Goal: Task Accomplishment & Management: Manage account settings

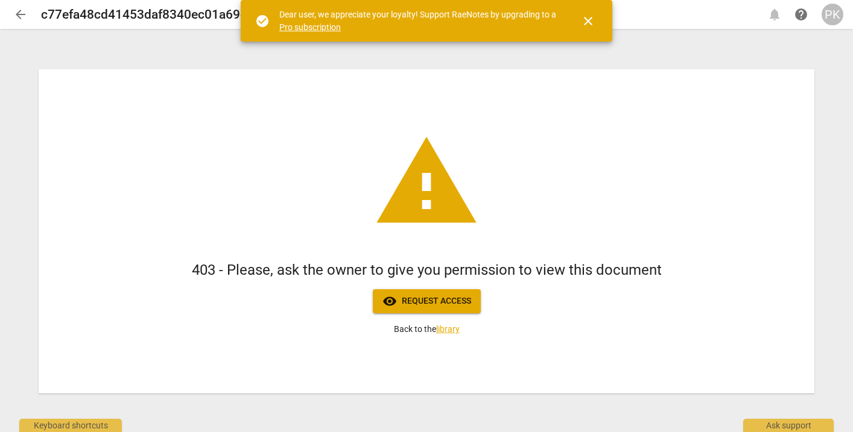
click at [834, 16] on div "PK" at bounding box center [832, 15] width 22 height 22
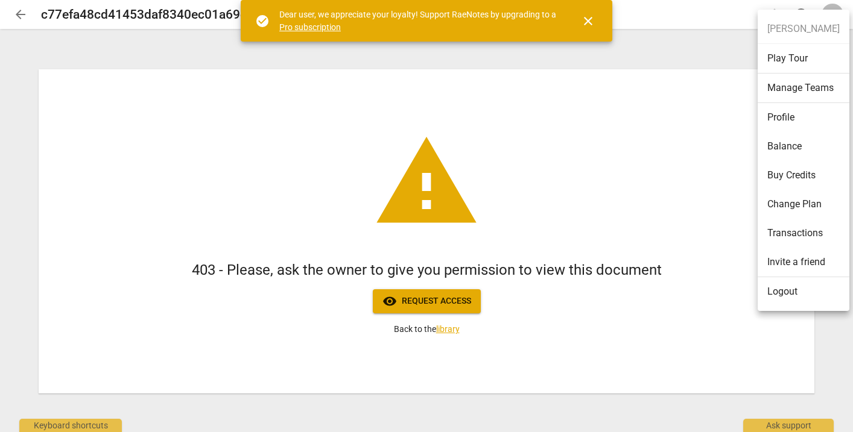
click at [778, 297] on li "Logout" at bounding box center [803, 291] width 92 height 29
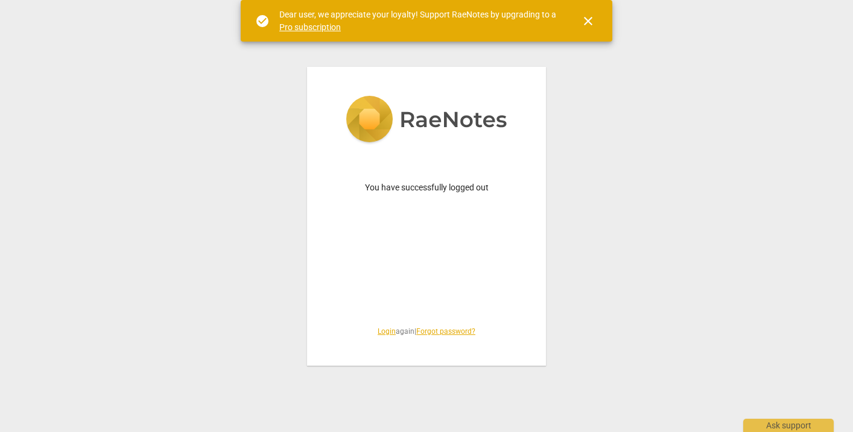
click at [381, 333] on link "Login" at bounding box center [386, 331] width 18 height 8
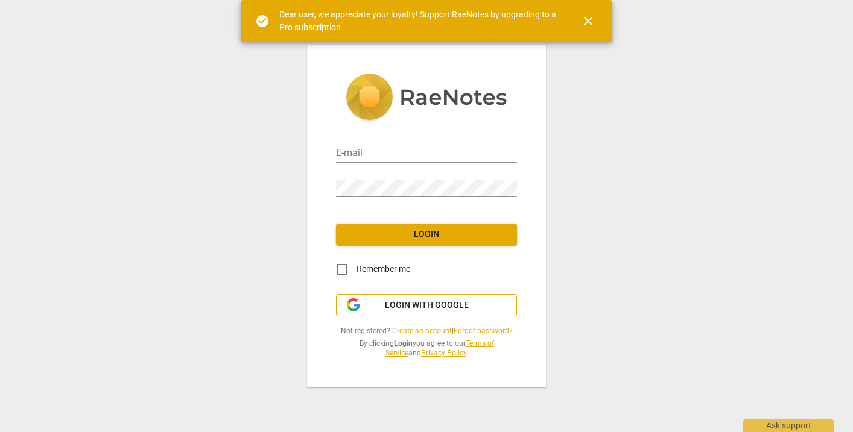
click at [400, 303] on span "Login with Google" at bounding box center [427, 306] width 84 height 12
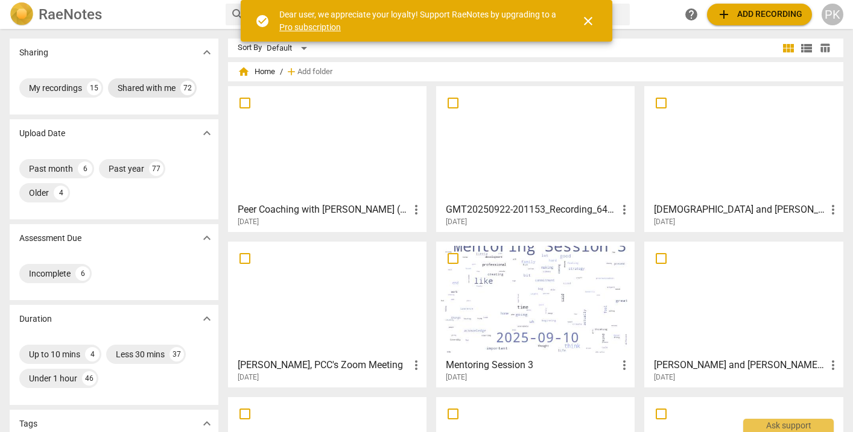
click at [167, 90] on div "Shared with me" at bounding box center [147, 88] width 58 height 12
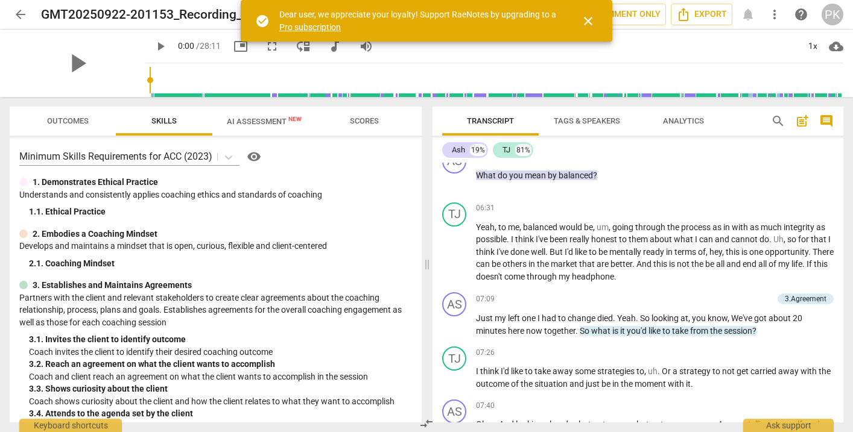
scroll to position [986, 0]
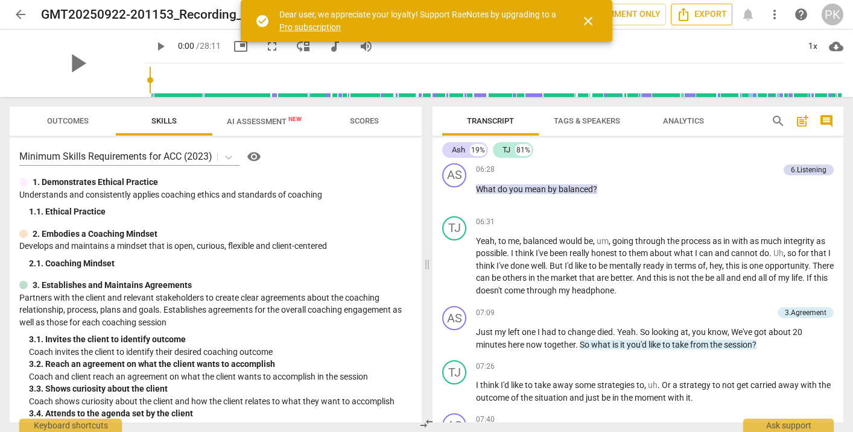
click at [695, 19] on span "Export" at bounding box center [701, 14] width 51 height 14
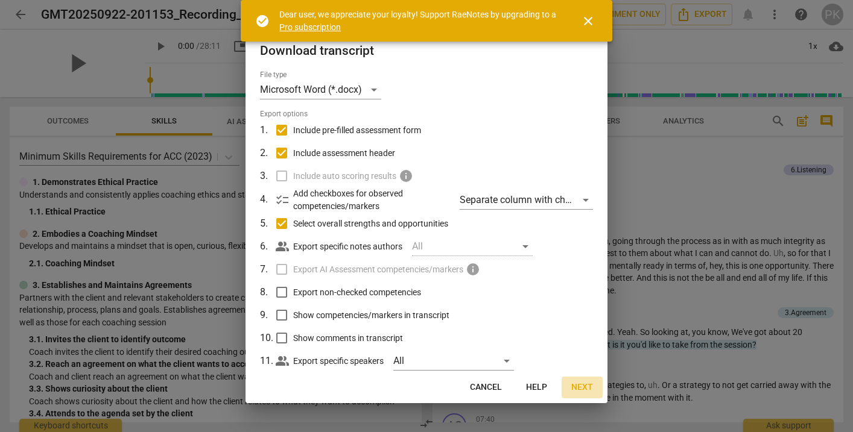
click at [585, 386] on span "Next" at bounding box center [582, 388] width 22 height 12
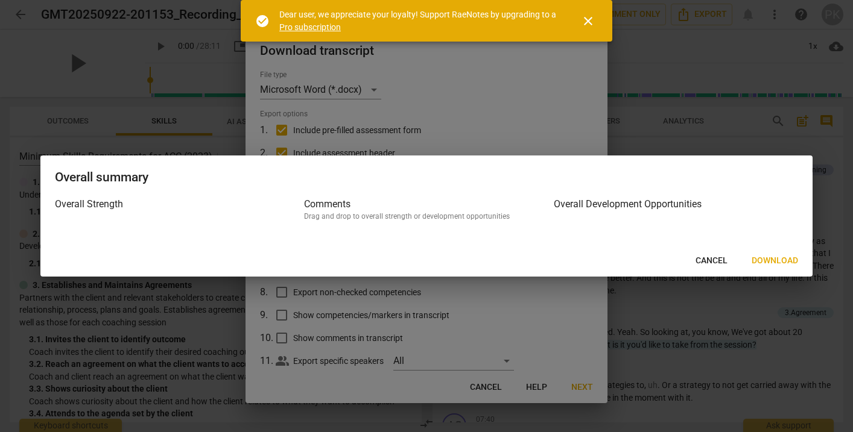
click at [777, 251] on button "Download" at bounding box center [775, 261] width 66 height 22
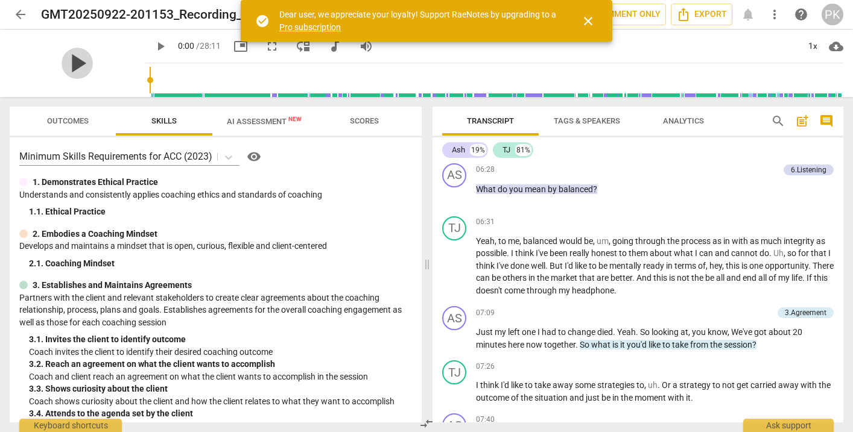
click at [68, 65] on span "play_arrow" at bounding box center [76, 63] width 31 height 31
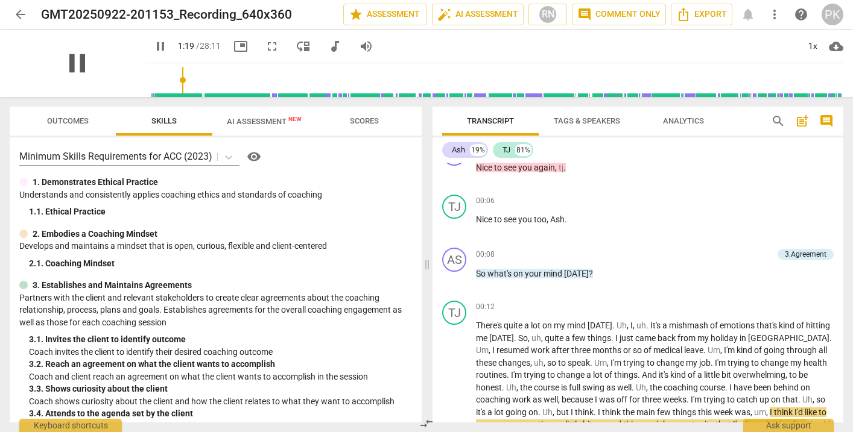
scroll to position [292, 0]
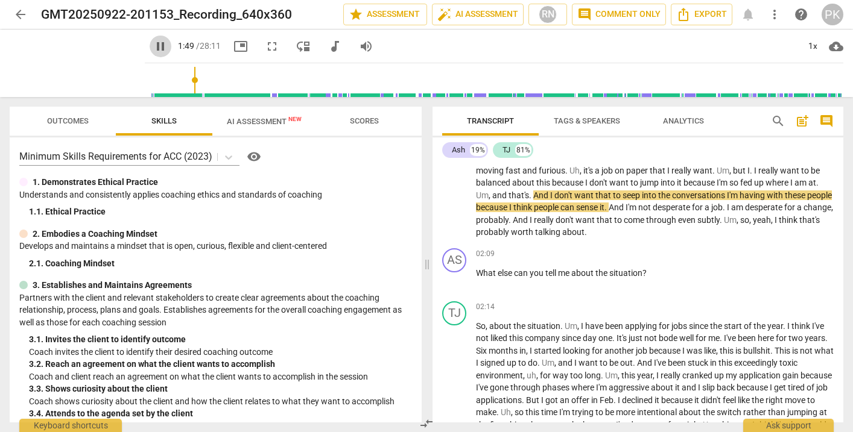
click at [153, 40] on span "pause" at bounding box center [160, 46] width 14 height 14
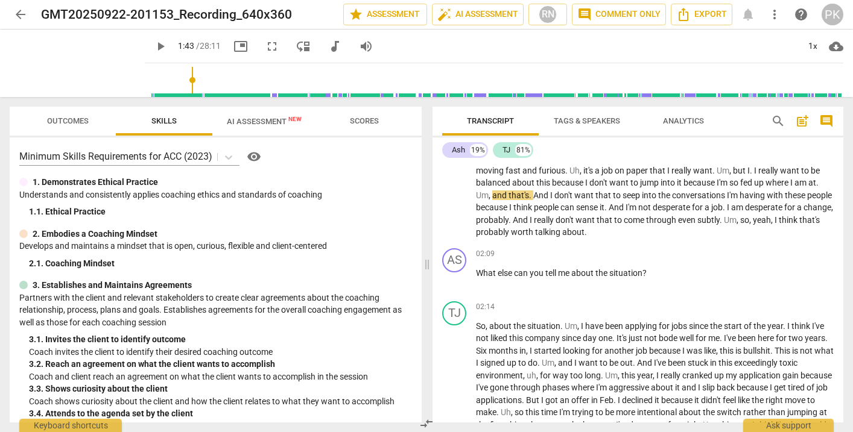
click at [153, 43] on span "play_arrow" at bounding box center [160, 46] width 14 height 14
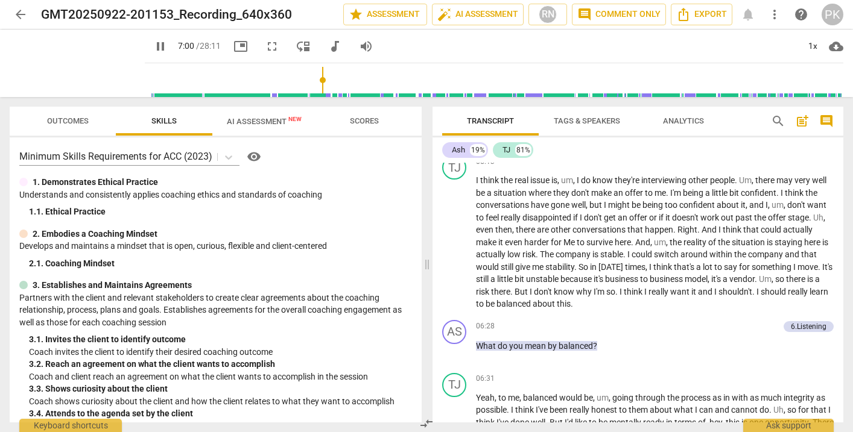
scroll to position [1092, 0]
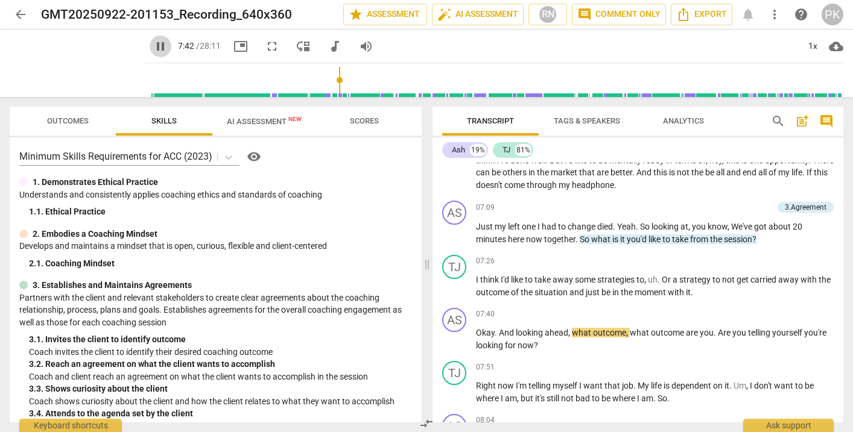
click at [153, 39] on span "pause" at bounding box center [160, 46] width 14 height 14
click at [150, 40] on span "play_arrow" at bounding box center [161, 46] width 22 height 14
click at [153, 47] on span "pause" at bounding box center [160, 46] width 14 height 14
click at [153, 48] on span "play_arrow" at bounding box center [160, 46] width 14 height 14
click at [153, 49] on span "pause" at bounding box center [160, 46] width 14 height 14
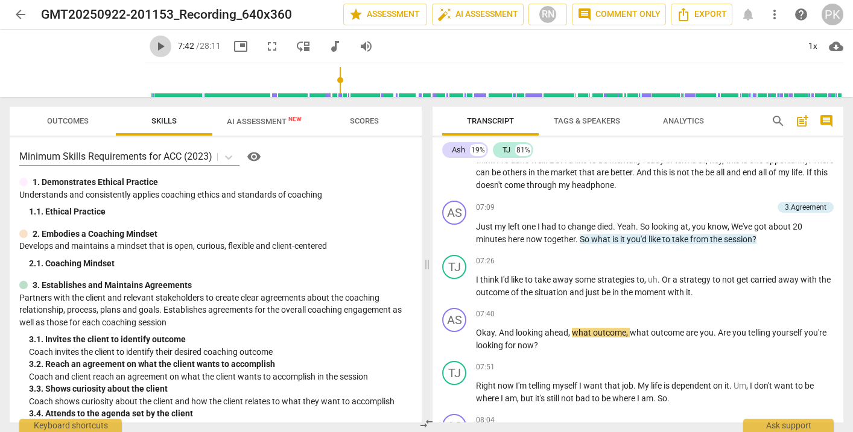
click at [153, 43] on span "play_arrow" at bounding box center [160, 46] width 14 height 14
click at [153, 45] on span "pause" at bounding box center [160, 46] width 14 height 14
click at [153, 48] on span "play_arrow" at bounding box center [160, 46] width 14 height 14
click at [153, 48] on span "pause" at bounding box center [160, 46] width 14 height 14
type input "448"
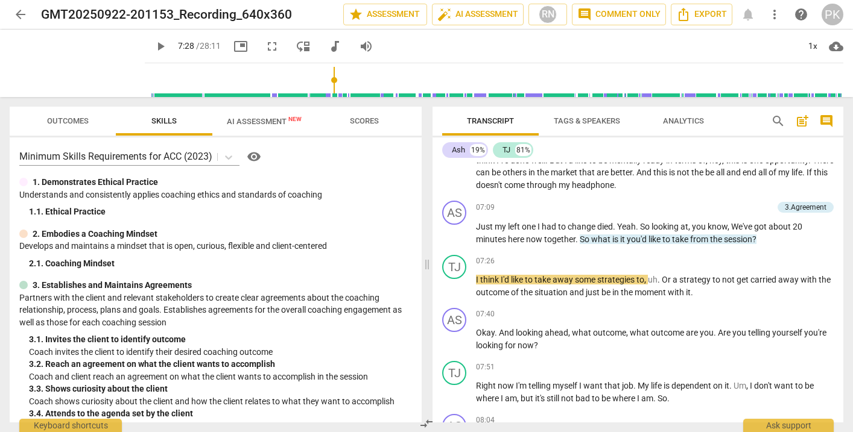
click at [323, 83] on input "range" at bounding box center [496, 80] width 693 height 39
click at [153, 46] on span "play_arrow" at bounding box center [160, 46] width 14 height 14
click at [153, 46] on span "pause" at bounding box center [160, 46] width 14 height 14
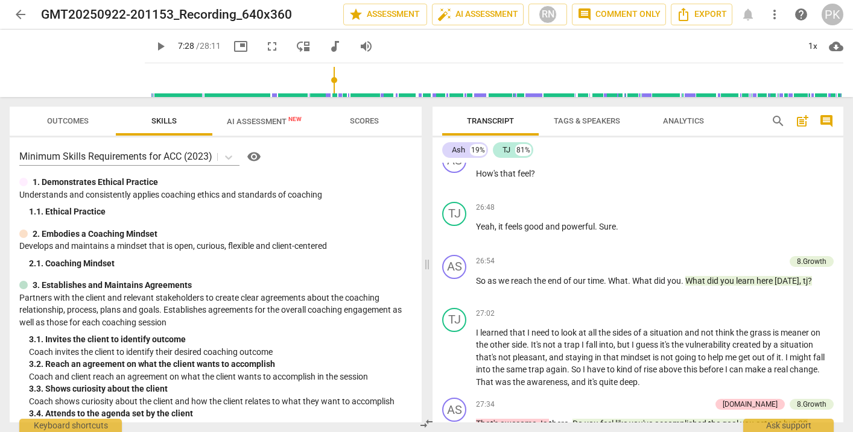
scroll to position [5763, 0]
